Goal: Register for event/course

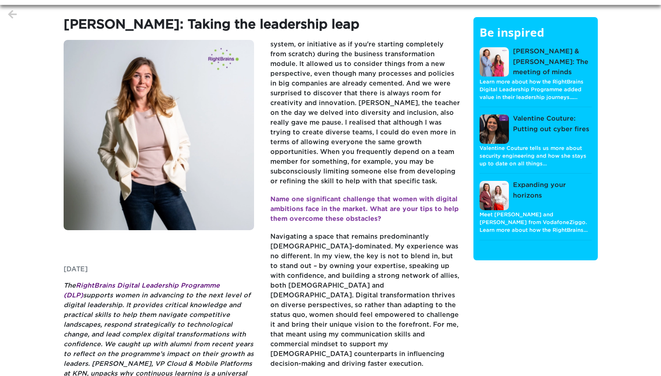
scroll to position [245, 0]
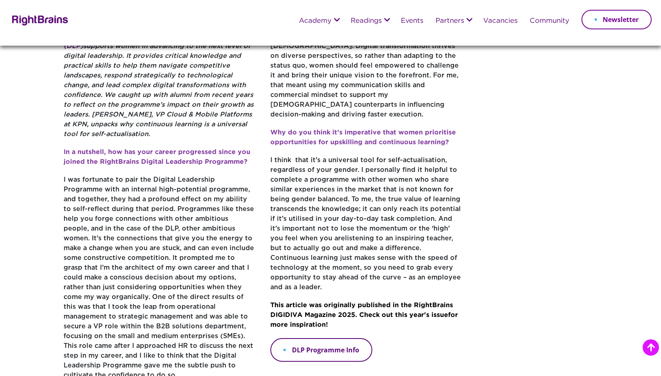
click at [331, 338] on link "DLP Programme Info" at bounding box center [321, 350] width 102 height 24
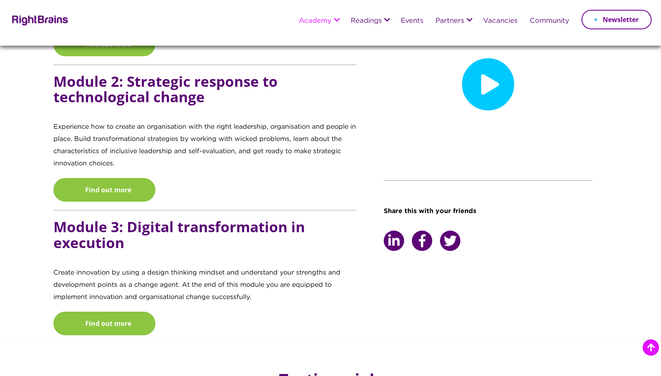
scroll to position [938, 0]
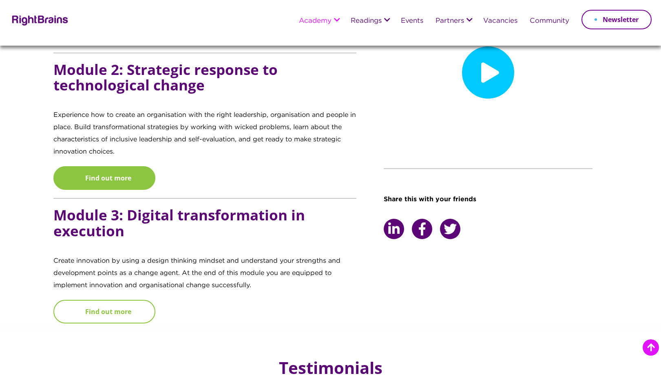
click at [141, 300] on link "Find out more" at bounding box center [104, 312] width 102 height 24
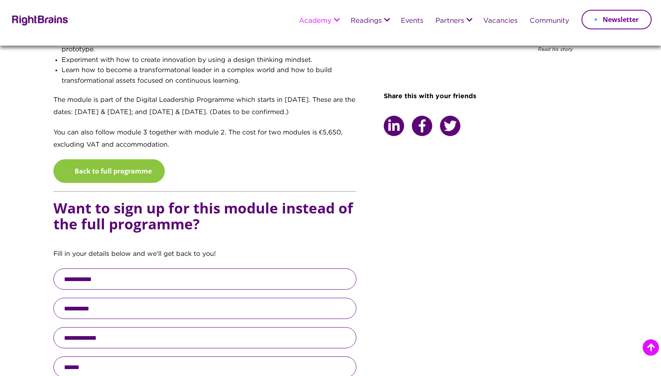
scroll to position [571, 0]
